Goal: Information Seeking & Learning: Learn about a topic

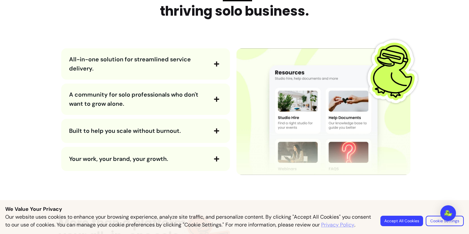
scroll to position [786, 0]
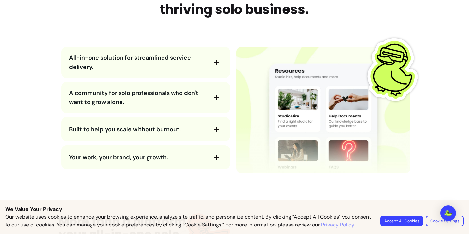
click at [195, 58] on span "All-in-one solution for streamlined service delivery." at bounding box center [138, 62] width 138 height 18
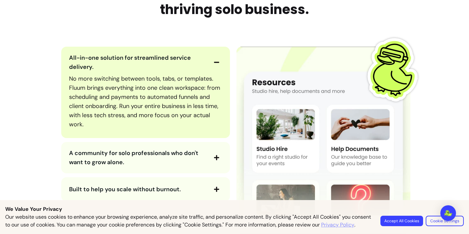
click at [195, 58] on span "All-in-one solution for streamlined service delivery." at bounding box center [138, 62] width 138 height 18
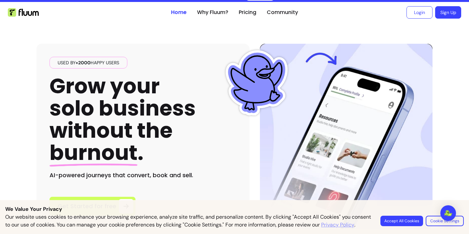
scroll to position [11, 0]
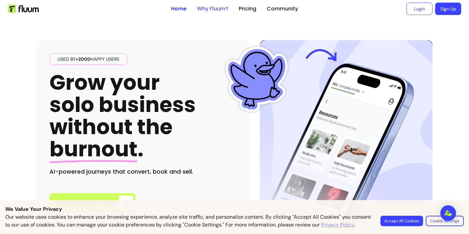
click at [222, 12] on link "Why Fluum?" at bounding box center [212, 9] width 31 height 8
click at [217, 4] on ul "Home Why Fluum? Pricing Community" at bounding box center [234, 8] width 127 height 21
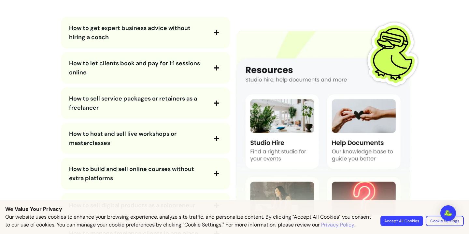
scroll to position [1197, 0]
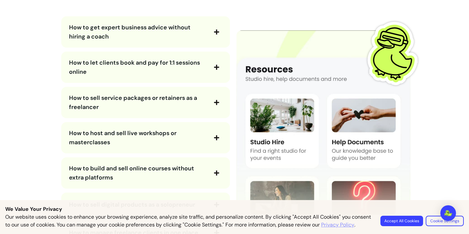
click at [211, 67] on span "button" at bounding box center [216, 67] width 11 height 11
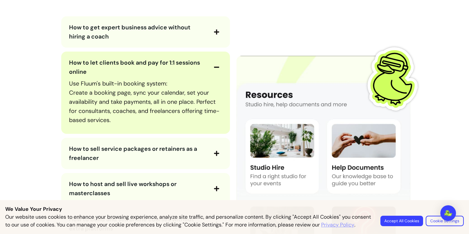
click at [211, 67] on span "button" at bounding box center [216, 67] width 11 height 11
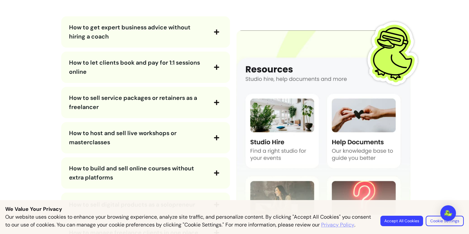
click at [213, 94] on button "How to sell service packages or retainers as a freelancer" at bounding box center [145, 102] width 153 height 18
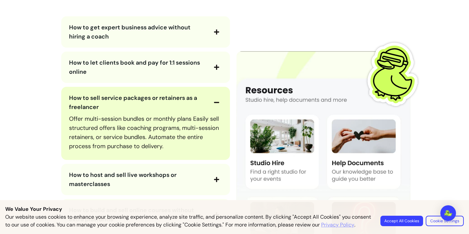
click at [213, 94] on button "How to sell service packages or retainers as a freelancer" at bounding box center [145, 102] width 153 height 18
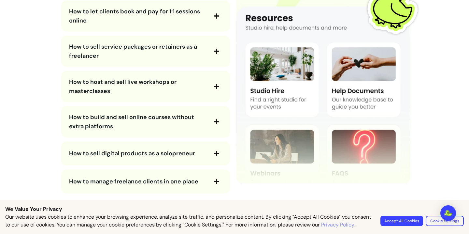
scroll to position [1249, 0]
click at [212, 84] on span "button" at bounding box center [216, 86] width 11 height 11
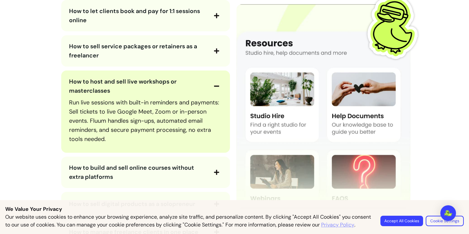
click at [212, 84] on span "button" at bounding box center [216, 86] width 11 height 11
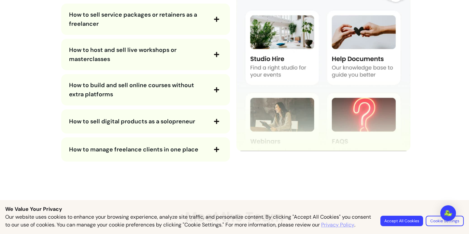
scroll to position [1281, 0]
click at [212, 84] on span "button" at bounding box center [216, 89] width 11 height 11
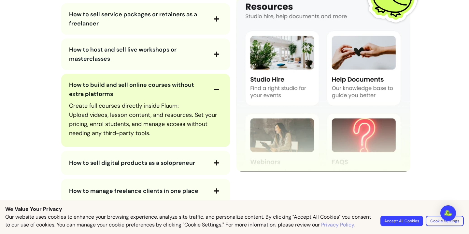
click at [212, 84] on span "button" at bounding box center [216, 89] width 11 height 11
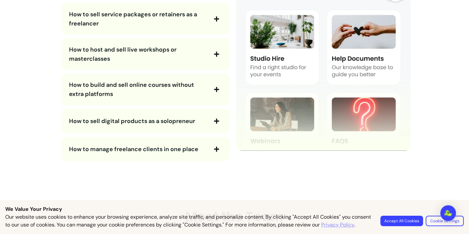
click at [218, 104] on div "How to build and sell online courses without extra platforms" at bounding box center [145, 89] width 169 height 31
click at [220, 120] on span "button" at bounding box center [216, 120] width 11 height 11
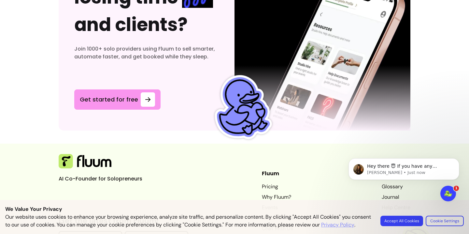
scroll to position [2062, 0]
